Goal: Information Seeking & Learning: Understand process/instructions

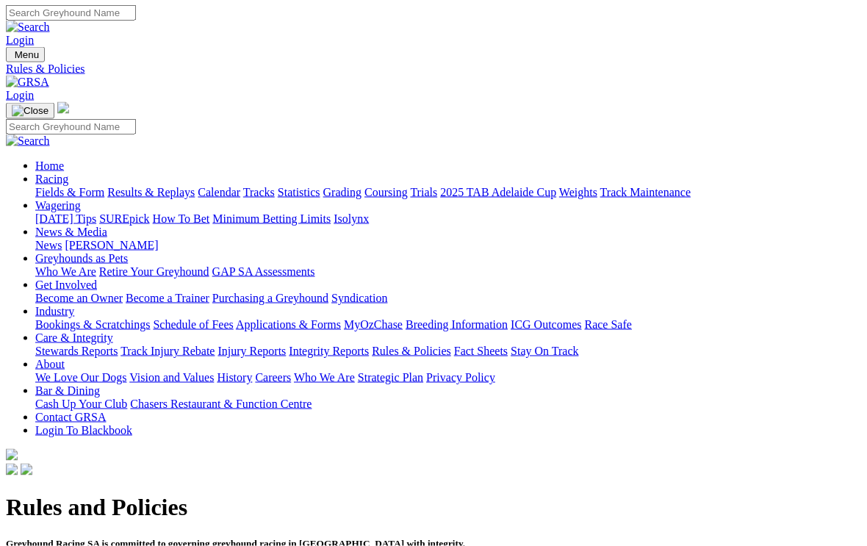
scroll to position [8, 0]
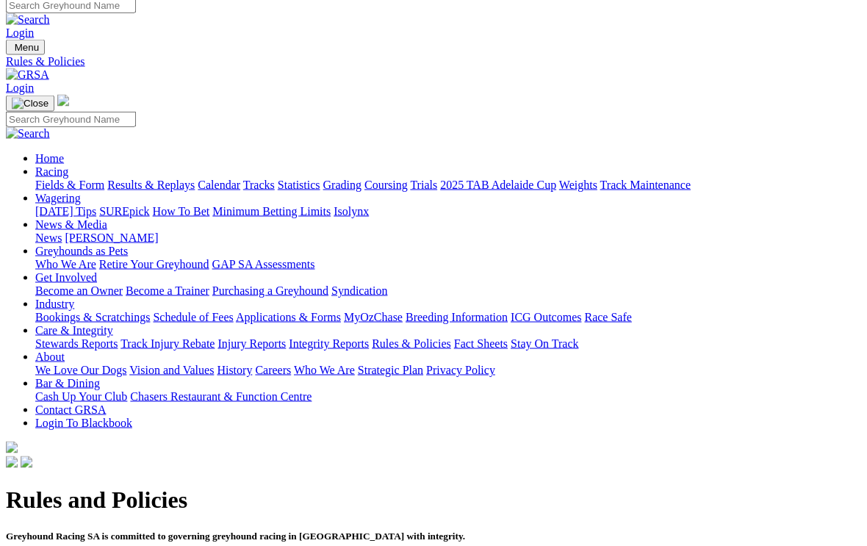
click at [68, 165] on link "Racing" at bounding box center [51, 171] width 33 height 12
click at [74, 298] on link "Industry" at bounding box center [54, 304] width 39 height 12
click at [68, 165] on link "Racing" at bounding box center [51, 171] width 33 height 12
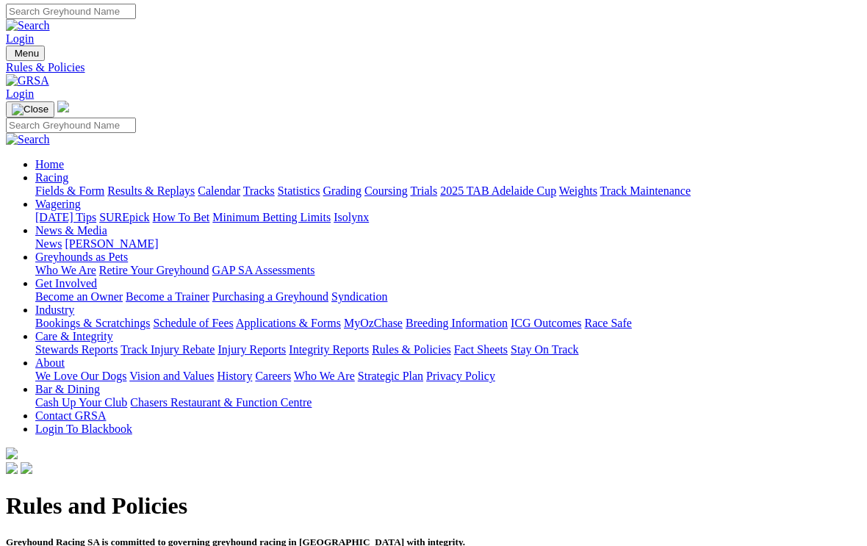
scroll to position [0, 0]
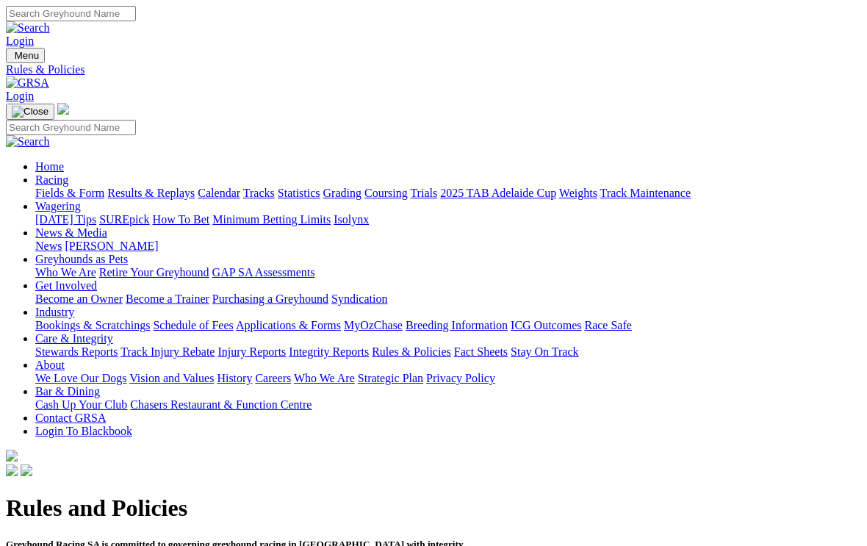
click at [62, 187] on link "Fields & Form" at bounding box center [69, 193] width 69 height 12
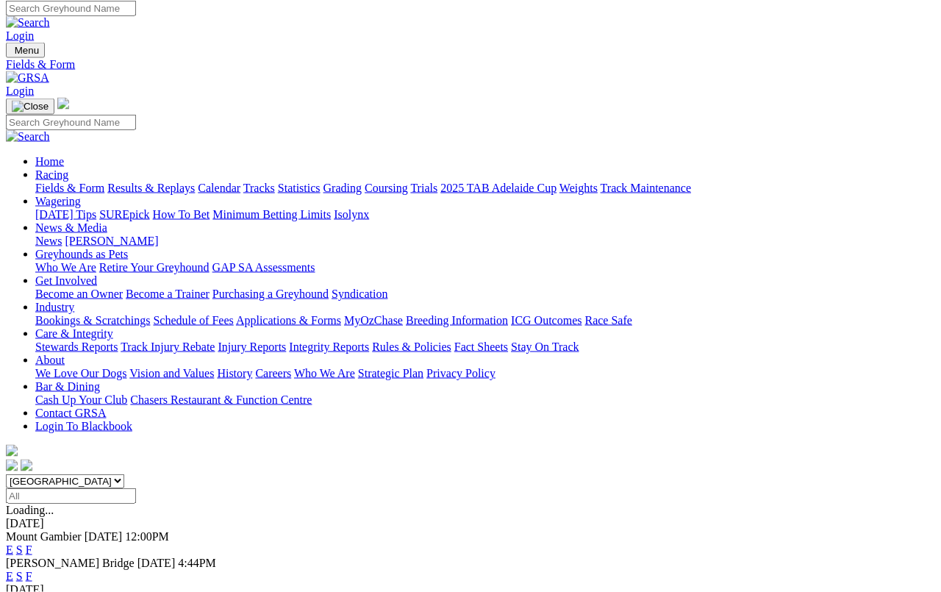
scroll to position [4, 0]
click at [32, 544] on link "F" at bounding box center [29, 550] width 7 height 12
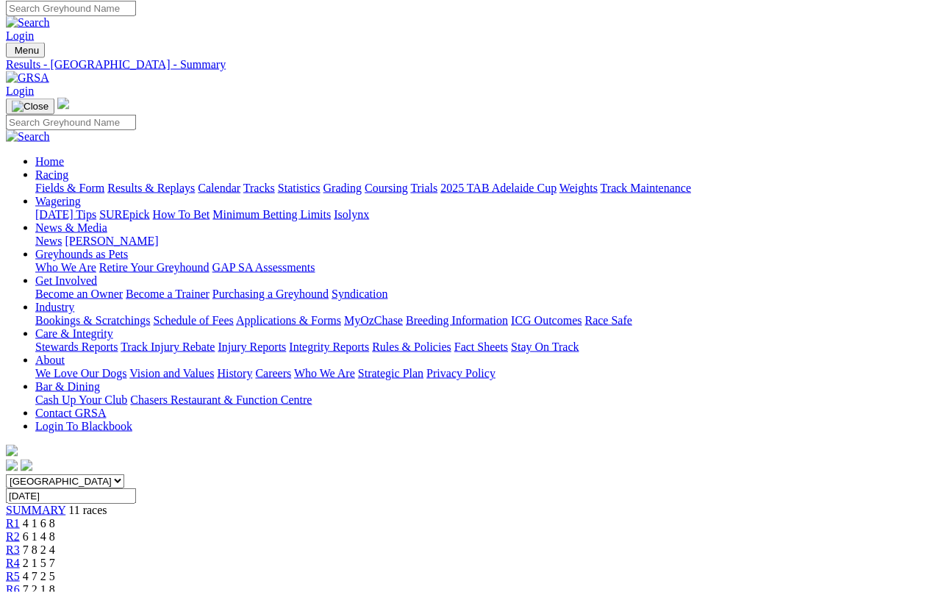
scroll to position [4, 0]
click at [187, 182] on link "Results & Replays" at bounding box center [150, 188] width 87 height 12
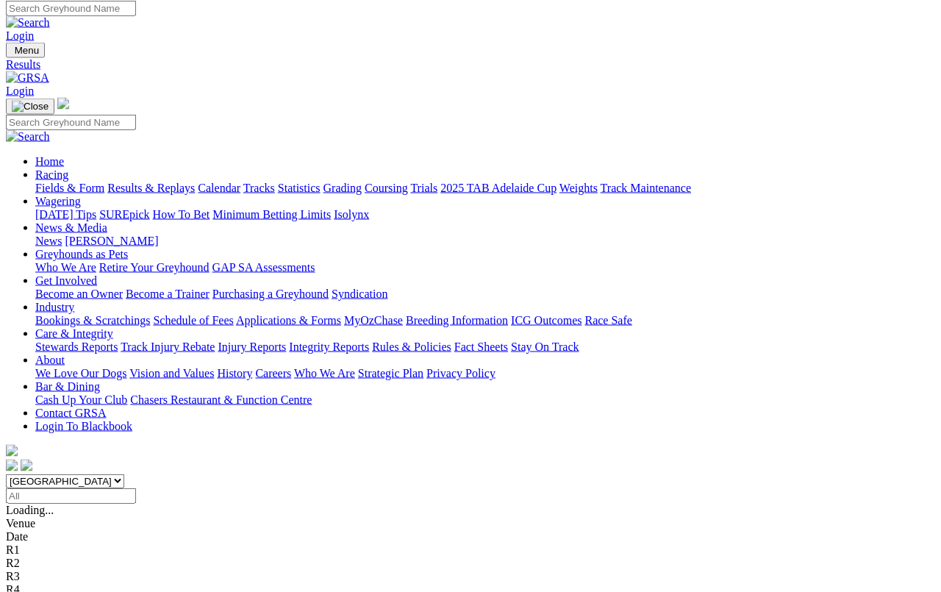
scroll to position [4, 0]
click at [240, 182] on link "Calendar" at bounding box center [219, 188] width 43 height 12
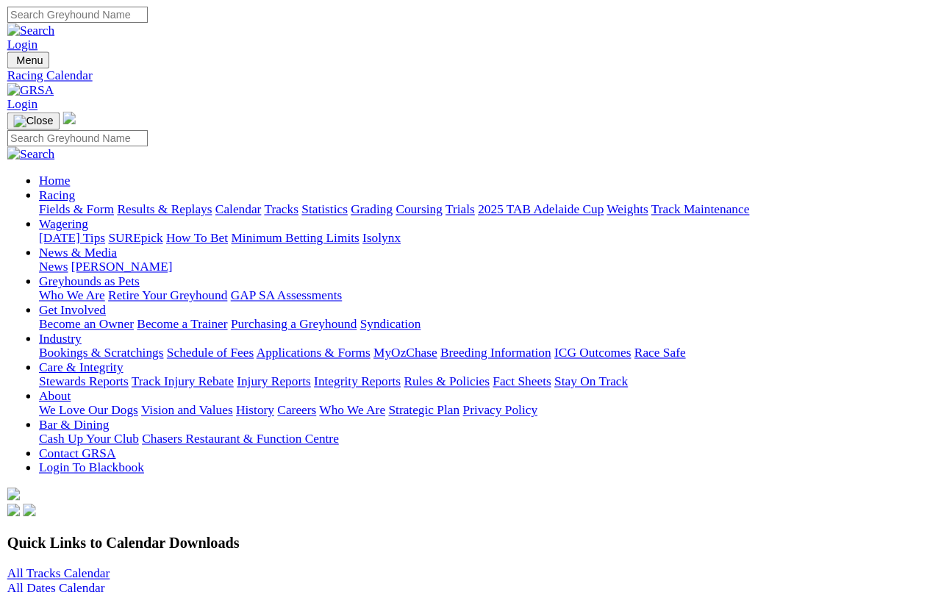
scroll to position [5, 0]
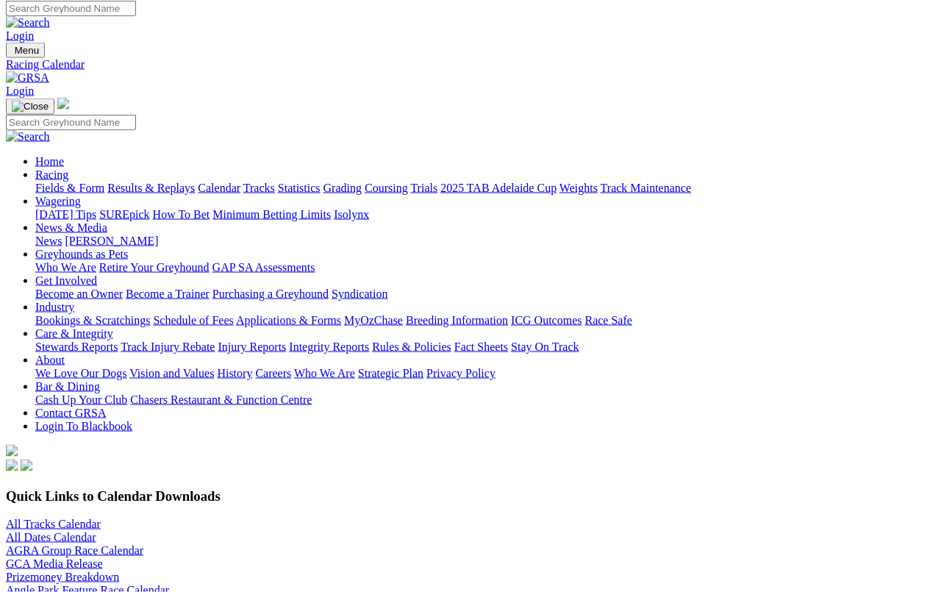
click at [74, 301] on link "Industry" at bounding box center [54, 307] width 39 height 12
click at [103, 314] on link "Bookings & Scratchings" at bounding box center [92, 320] width 115 height 12
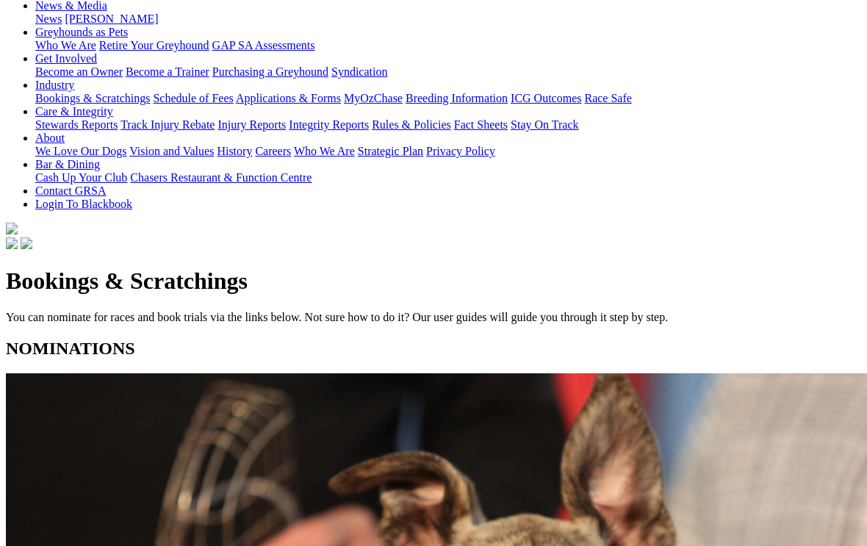
scroll to position [225, 0]
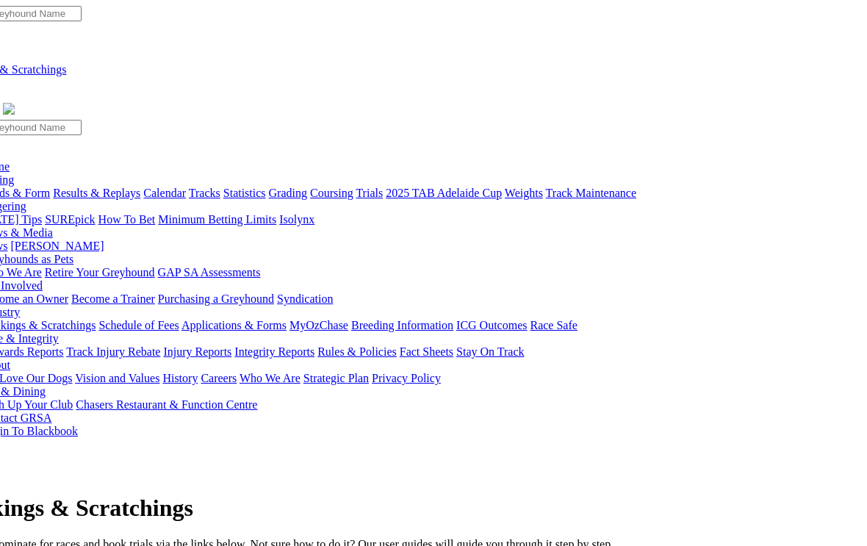
scroll to position [0, 0]
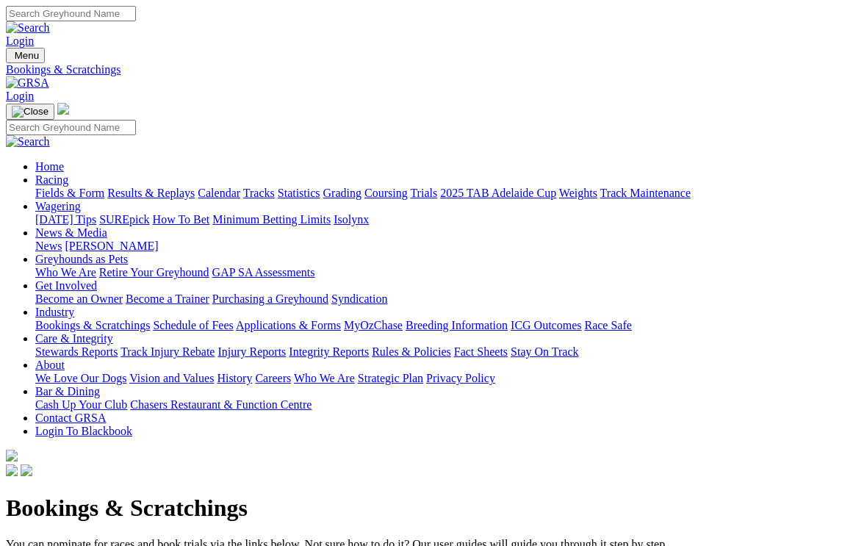
click at [68, 173] on link "Racing" at bounding box center [51, 179] width 33 height 12
click at [81, 200] on link "Wagering" at bounding box center [58, 206] width 46 height 12
click at [128, 253] on link "Greyhounds as Pets" at bounding box center [81, 259] width 93 height 12
click at [97, 279] on link "Get Involved" at bounding box center [66, 285] width 62 height 12
click at [74, 306] on link "Industry" at bounding box center [54, 312] width 39 height 12
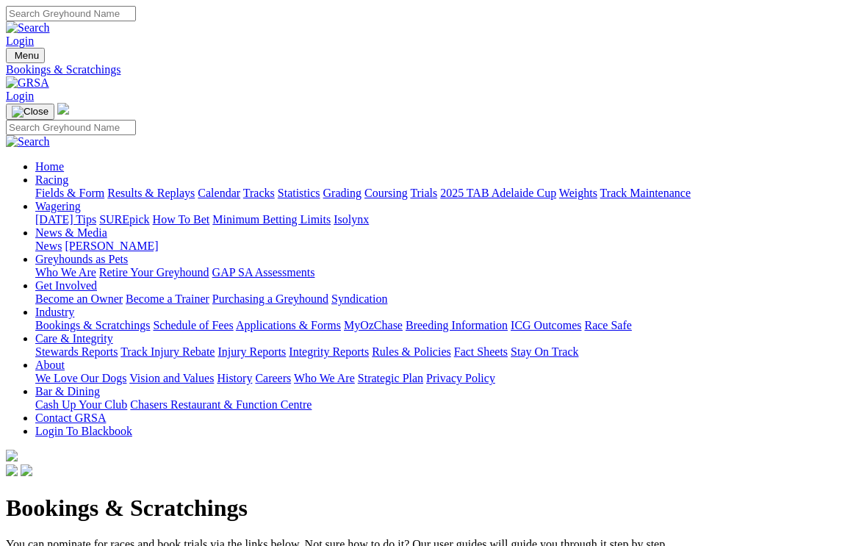
click at [113, 332] on link "Care & Integrity" at bounding box center [74, 338] width 78 height 12
click at [451, 345] on link "Rules & Policies" at bounding box center [411, 351] width 79 height 12
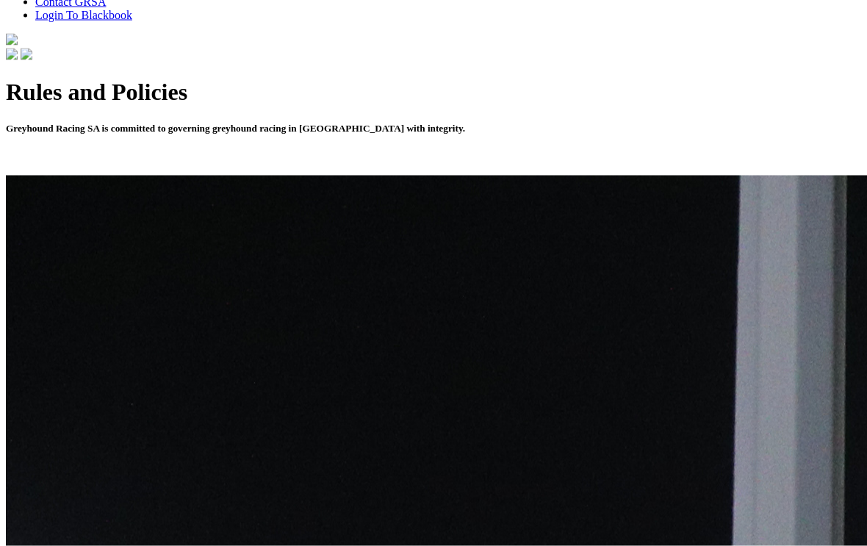
scroll to position [418, 0]
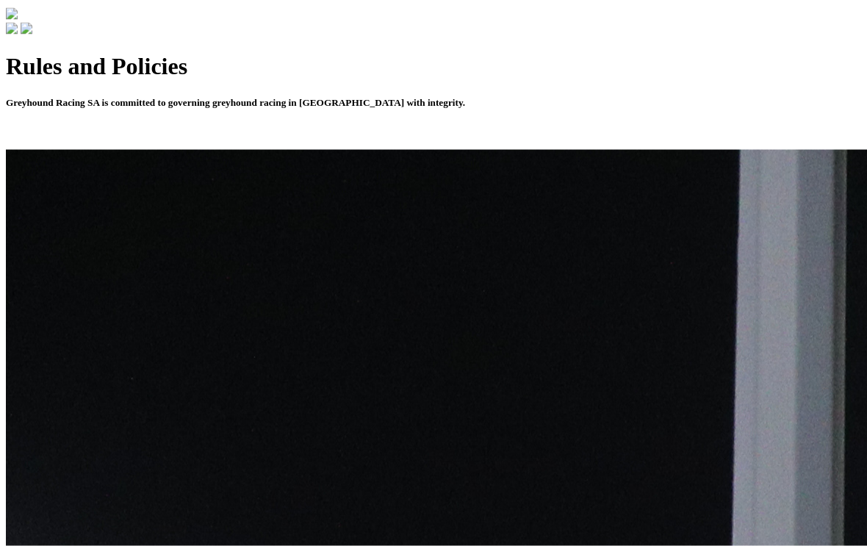
scroll to position [442, 0]
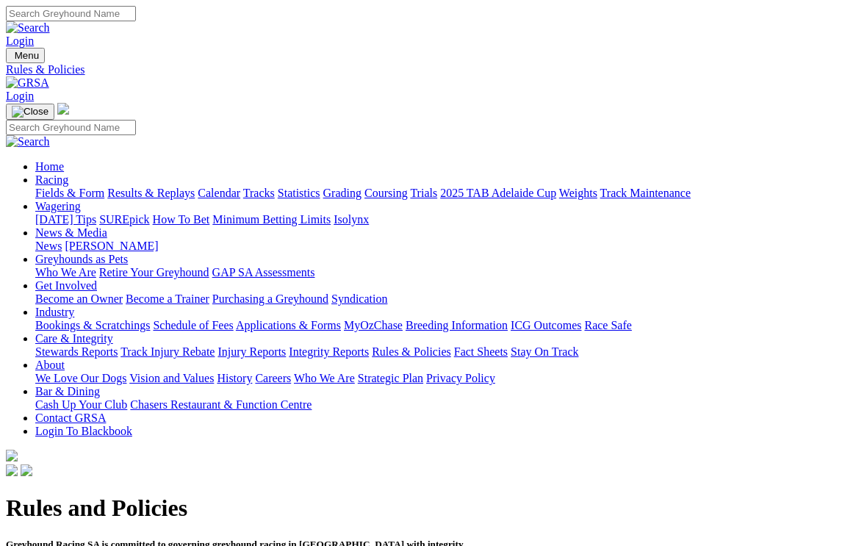
scroll to position [443, 0]
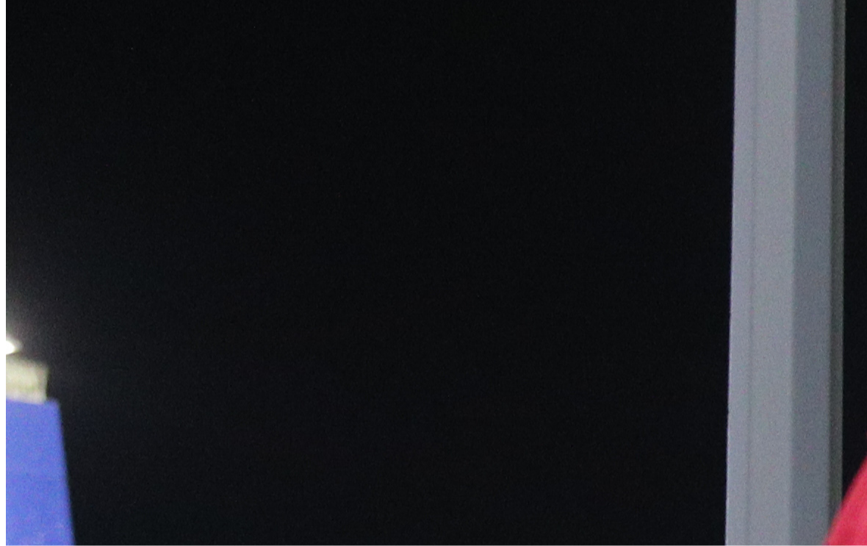
scroll to position [773, 0]
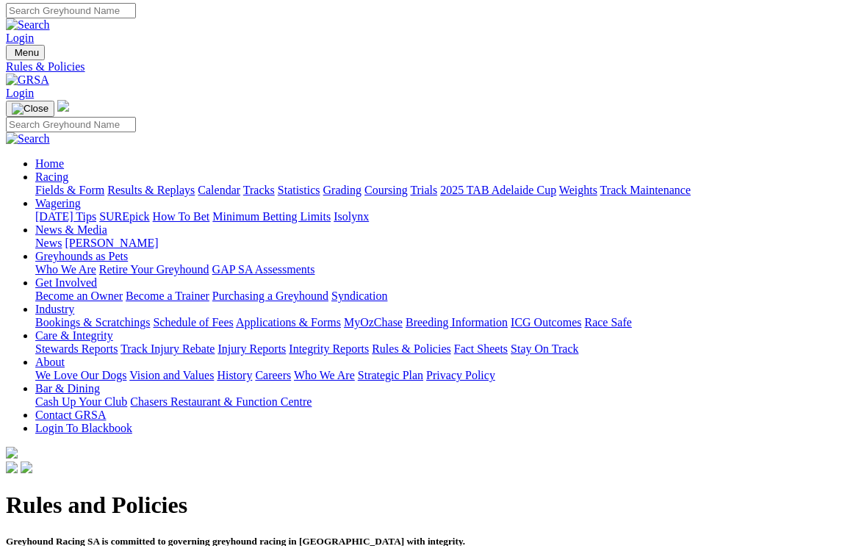
scroll to position [0, 0]
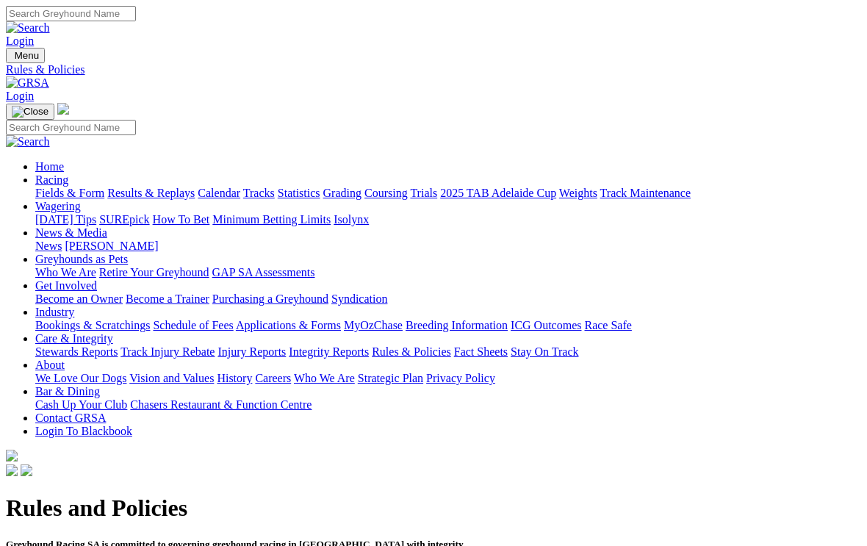
click at [68, 173] on link "Racing" at bounding box center [51, 179] width 33 height 12
click at [362, 187] on link "Grading" at bounding box center [342, 193] width 38 height 12
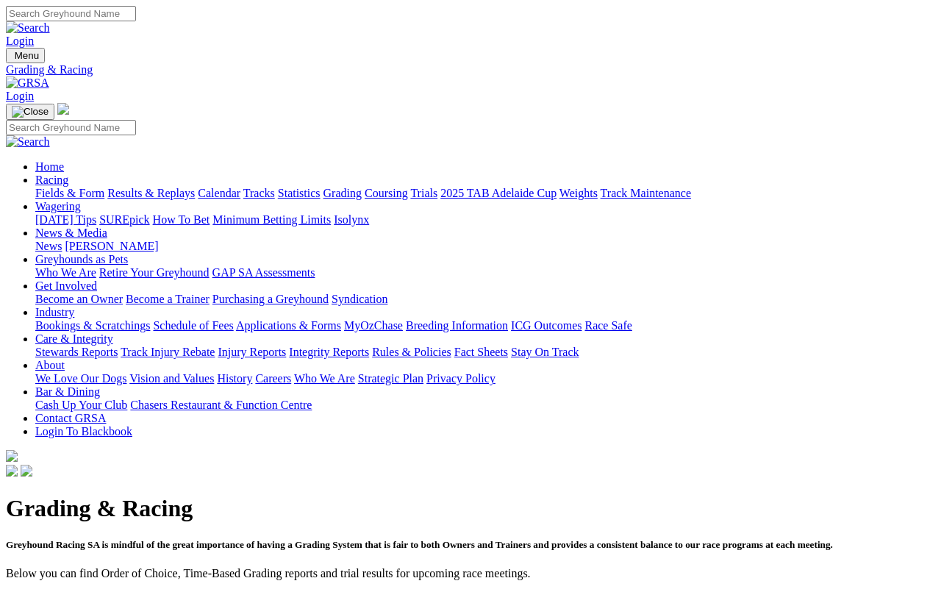
click at [242, 591] on link "ORDER OF PREFERENCE" at bounding box center [226, 598] width 134 height 12
click at [74, 306] on link "Industry" at bounding box center [54, 312] width 39 height 12
click at [113, 332] on link "Care & Integrity" at bounding box center [74, 338] width 78 height 12
click at [451, 345] on link "Rules & Policies" at bounding box center [411, 351] width 79 height 12
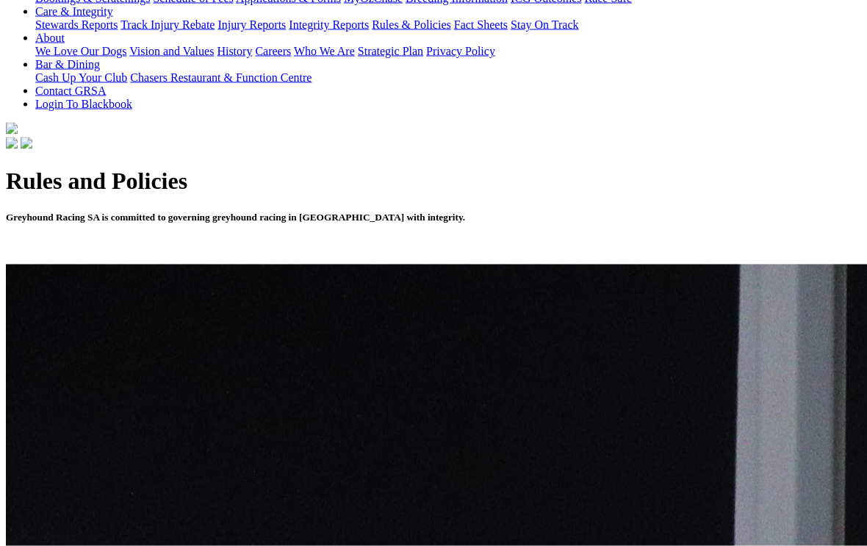
scroll to position [328, 0]
